Goal: Use online tool/utility: Utilize a website feature to perform a specific function

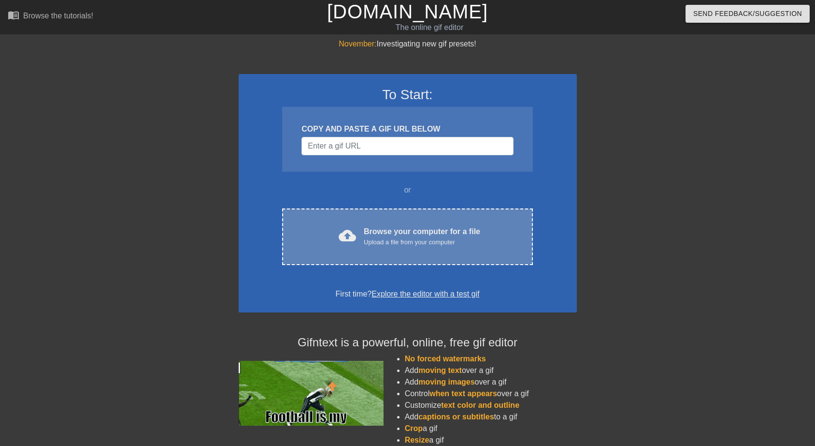
click at [400, 238] on div "Upload a file from your computer" at bounding box center [422, 242] width 116 height 10
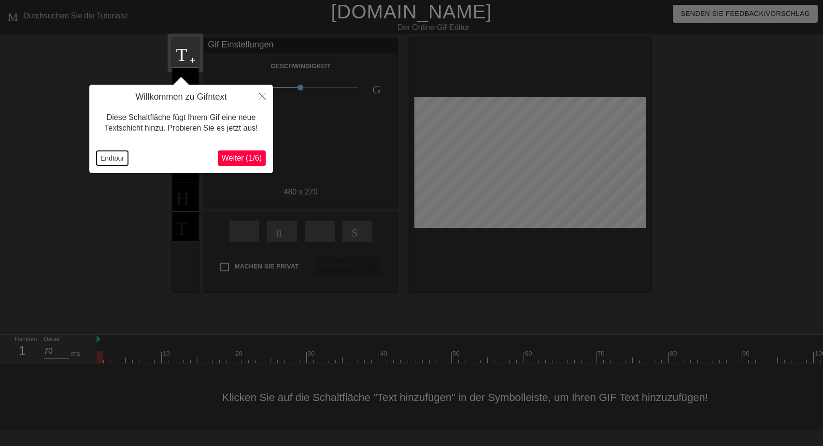
click at [105, 157] on button "Endtour" at bounding box center [112, 158] width 31 height 14
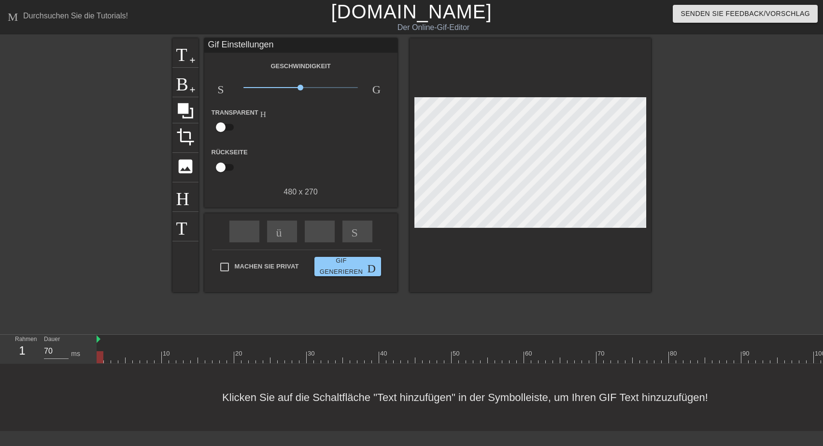
click at [213, 46] on div "Gif Einstellungen" at bounding box center [300, 45] width 193 height 14
click at [190, 58] on span "add-circle" at bounding box center [192, 60] width 8 height 8
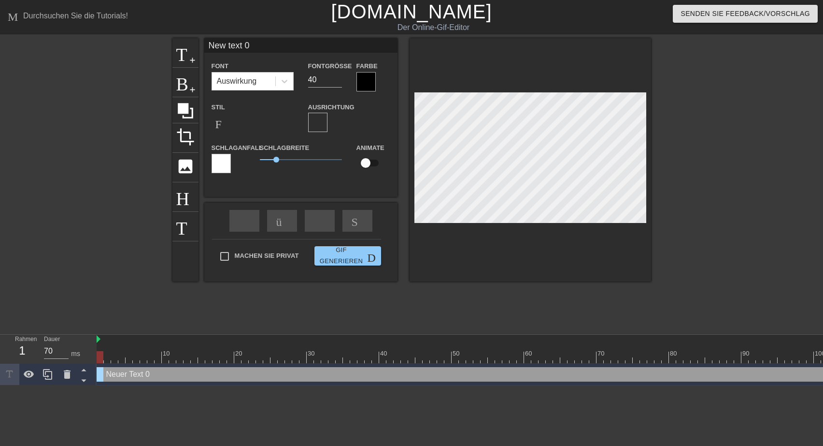
drag, startPoint x: 208, startPoint y: 44, endPoint x: 323, endPoint y: 46, distance: 114.5
click at [323, 45] on input "New text 0" at bounding box center [300, 45] width 193 height 14
drag, startPoint x: 310, startPoint y: 44, endPoint x: 201, endPoint y: 50, distance: 109.4
click at [204, 50] on input "[PERSON_NAME] dankt Dir vielmals!" at bounding box center [300, 45] width 193 height 14
type input "[PERSON_NAME] dankt Dir vielmals!"
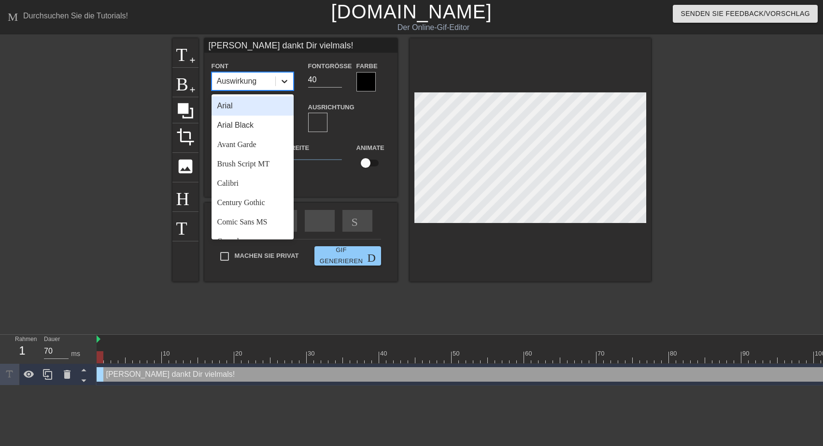
click at [282, 81] on icon at bounding box center [285, 81] width 10 height 10
click at [242, 109] on div "Arial" at bounding box center [253, 105] width 82 height 19
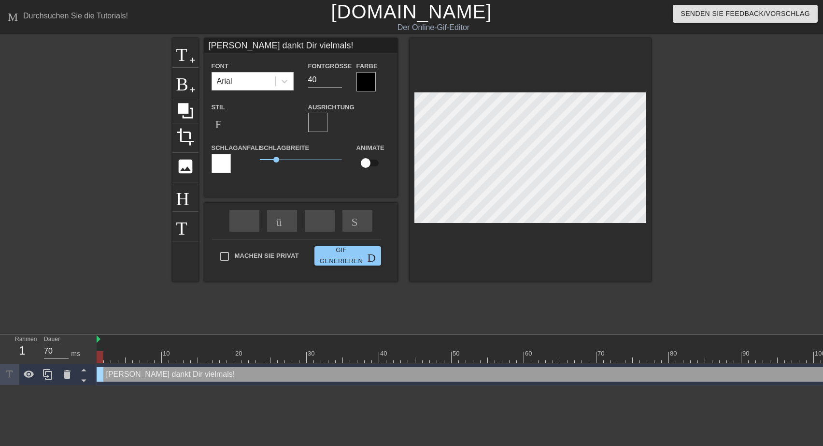
click at [366, 81] on div at bounding box center [366, 81] width 19 height 19
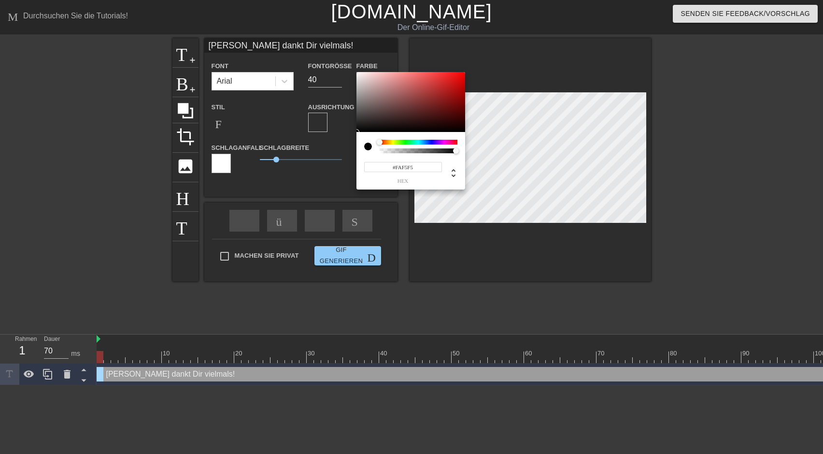
type input "#FAF4F4"
click at [359, 73] on div at bounding box center [411, 102] width 109 height 60
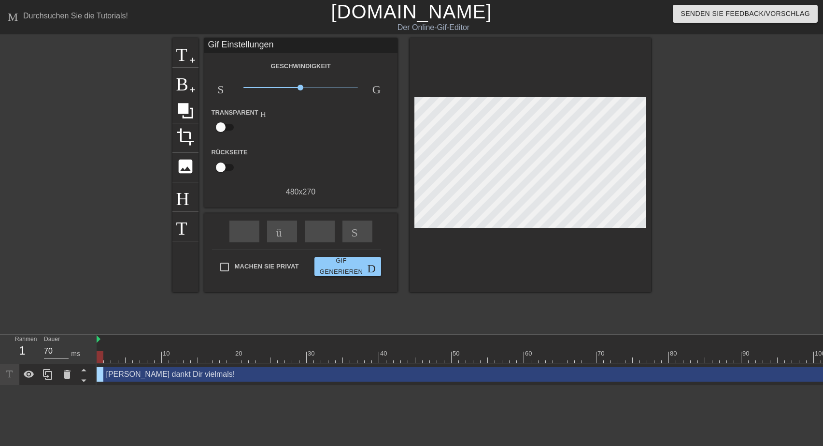
drag, startPoint x: 274, startPoint y: 159, endPoint x: 256, endPoint y: 159, distance: 18.4
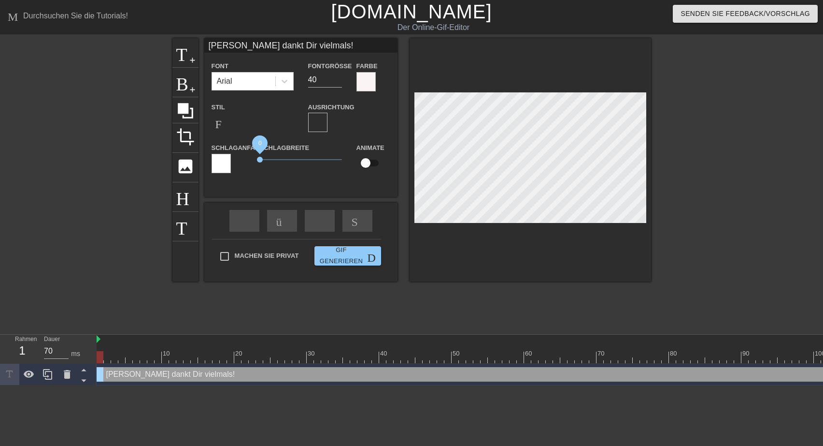
drag, startPoint x: 274, startPoint y: 159, endPoint x: 258, endPoint y: 159, distance: 16.4
click at [258, 159] on span "0" at bounding box center [260, 160] width 6 height 6
click at [337, 80] on input "39" at bounding box center [325, 79] width 34 height 15
click at [337, 80] on input "32" at bounding box center [325, 79] width 34 height 15
click at [339, 81] on input "31" at bounding box center [325, 79] width 34 height 15
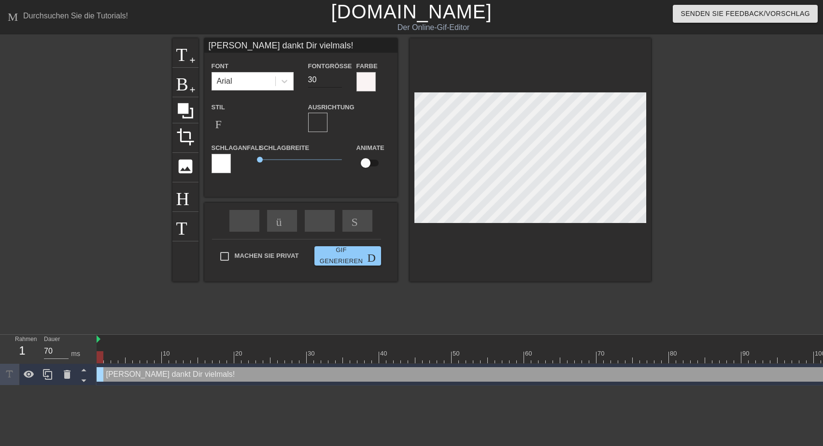
click at [339, 81] on input "30" at bounding box center [325, 79] width 34 height 15
type input "29"
click at [337, 81] on input "29" at bounding box center [325, 79] width 34 height 15
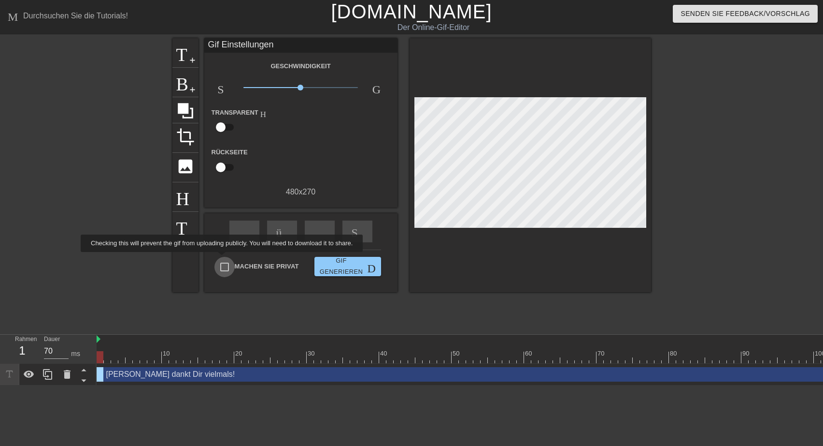
click at [224, 259] on input "Machen Sie privat" at bounding box center [225, 267] width 20 height 20
checkbox input "true"
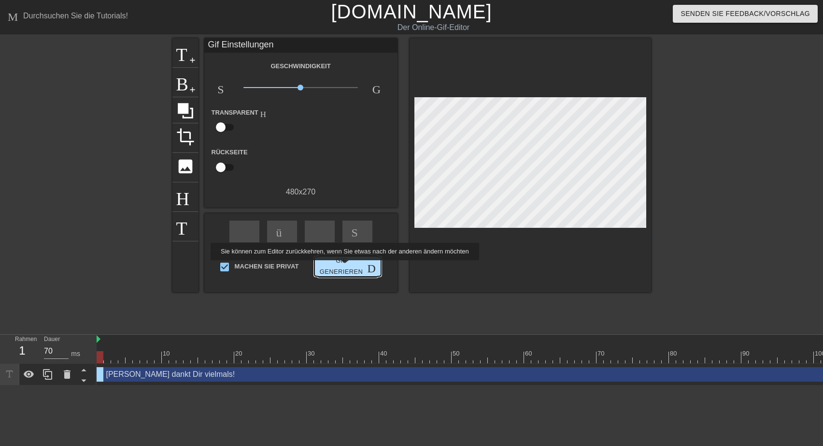
click at [343, 267] on span "Gif generieren Doppelpfeil" at bounding box center [347, 266] width 59 height 22
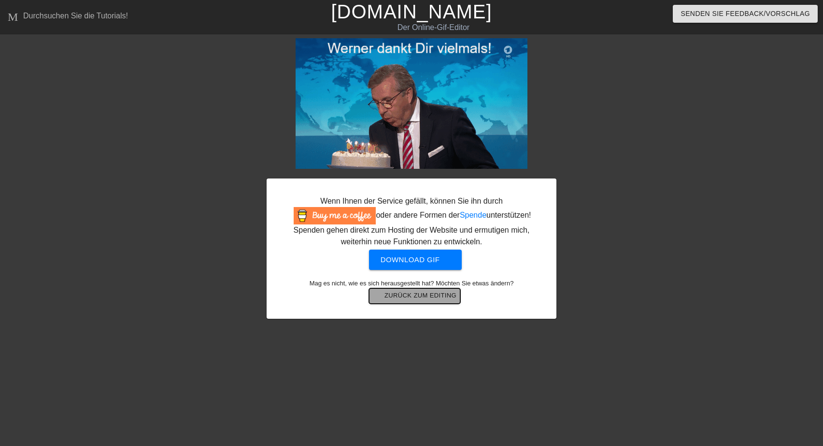
click at [420, 302] on button "arrow-back Zurück zum Editing" at bounding box center [414, 295] width 91 height 15
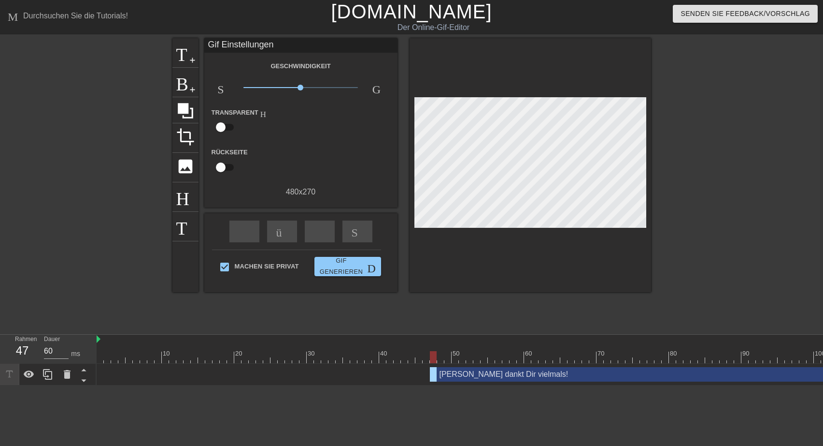
type input "70"
drag, startPoint x: 98, startPoint y: 372, endPoint x: 413, endPoint y: 394, distance: 316.3
click at [413, 385] on html "Menü-Buch Durchsuchen Sie die Tutorials! [DOMAIN_NAME] Der Online-Gif-Editor Se…" at bounding box center [411, 192] width 823 height 385
click at [353, 267] on span "Gif generieren Doppelpfeil" at bounding box center [347, 266] width 59 height 22
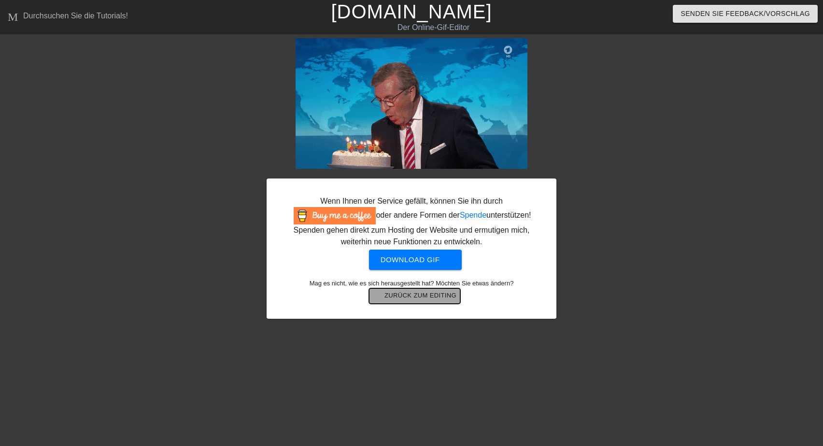
click at [405, 298] on span "arrow-back Zurück zum Editing" at bounding box center [415, 296] width 84 height 12
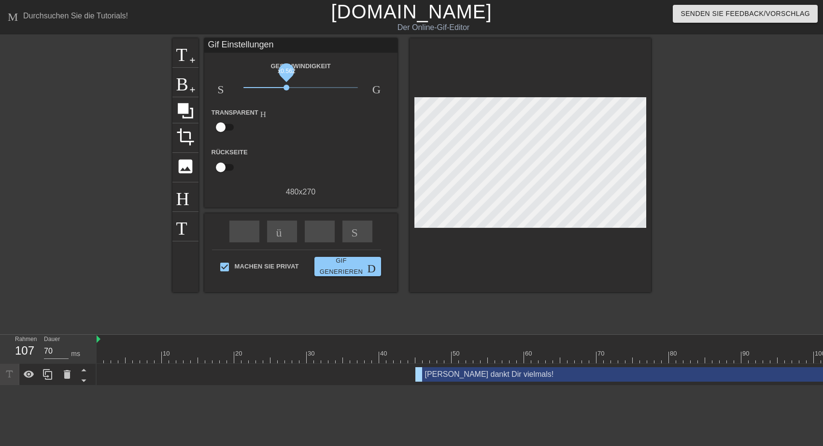
drag, startPoint x: 299, startPoint y: 86, endPoint x: 287, endPoint y: 86, distance: 12.1
click at [287, 86] on span "x0.562" at bounding box center [287, 88] width 6 height 6
click at [341, 263] on span "Gif generieren Doppelpfeil" at bounding box center [347, 266] width 59 height 22
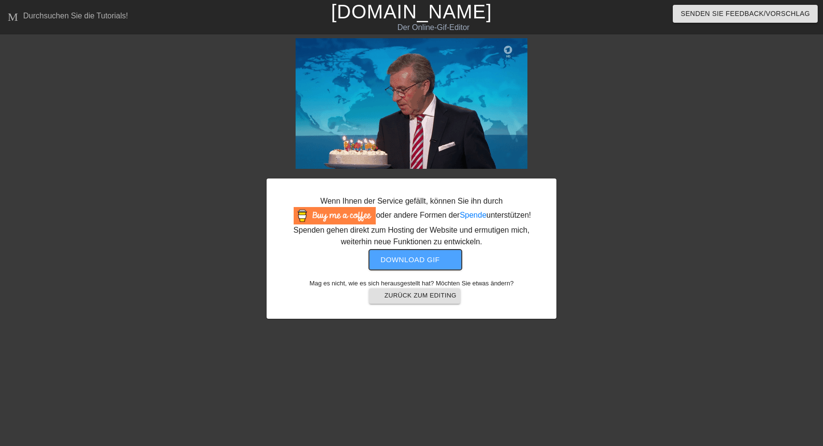
click at [433, 261] on span "Download gif get-app" at bounding box center [416, 259] width 70 height 13
